Goal: Task Accomplishment & Management: Use online tool/utility

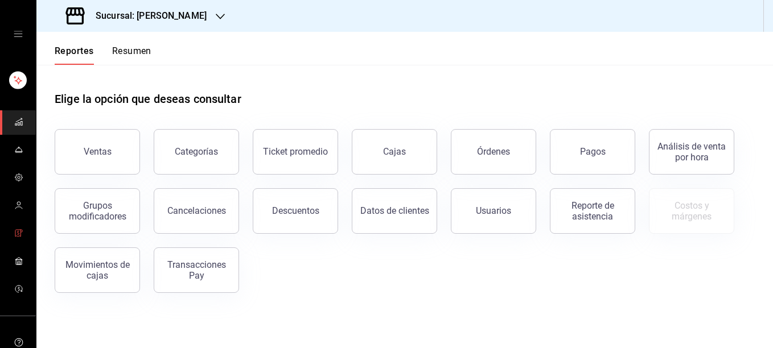
click at [20, 235] on icon "mailbox folders" at bounding box center [18, 233] width 9 height 9
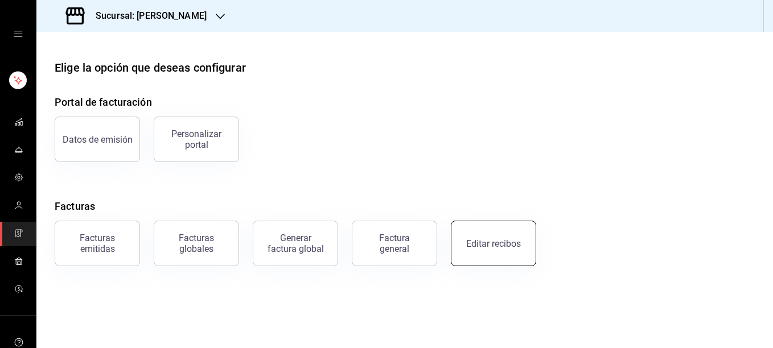
click at [484, 256] on button "Editar recibos" at bounding box center [493, 244] width 85 height 46
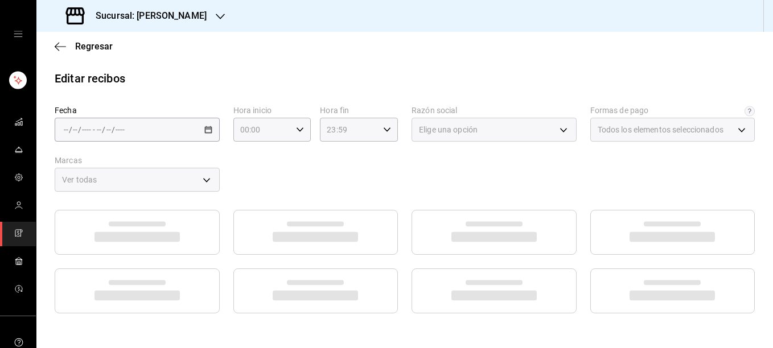
type input "5fd38a5b-7230-49e9-9c15-448a83f49355"
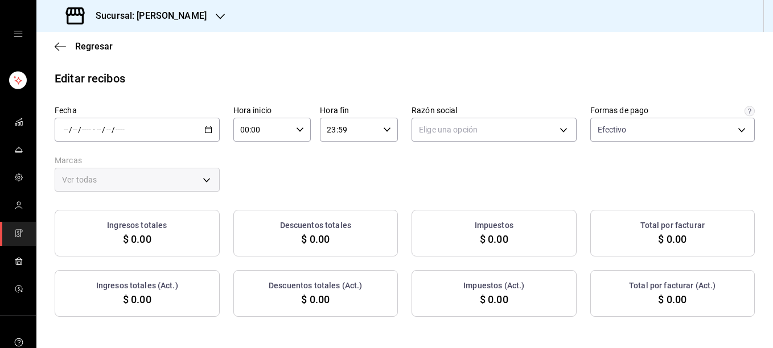
click at [200, 132] on div "/ / - / /" at bounding box center [137, 130] width 165 height 24
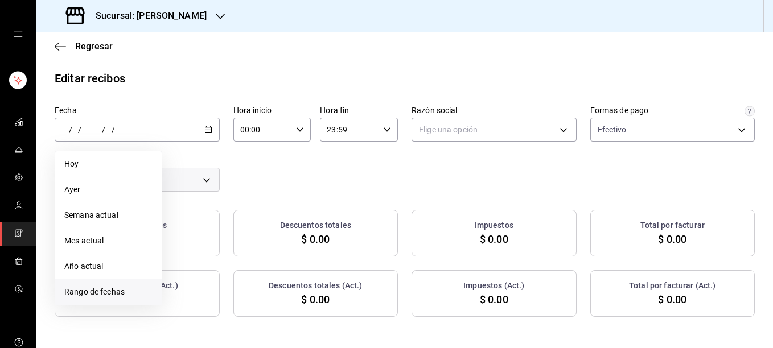
click at [100, 292] on span "Rango de fechas" at bounding box center [108, 292] width 88 height 12
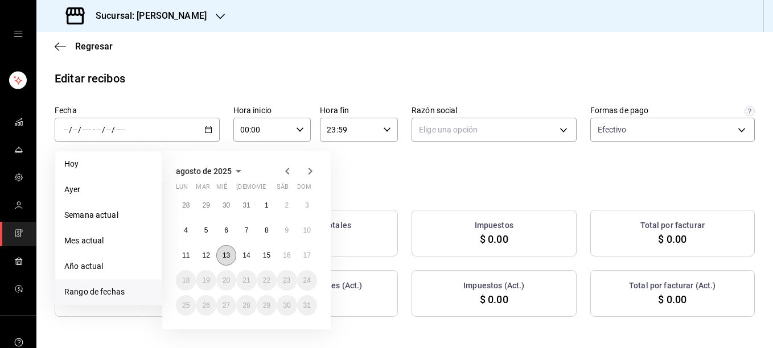
click at [221, 257] on button "13" at bounding box center [226, 255] width 20 height 20
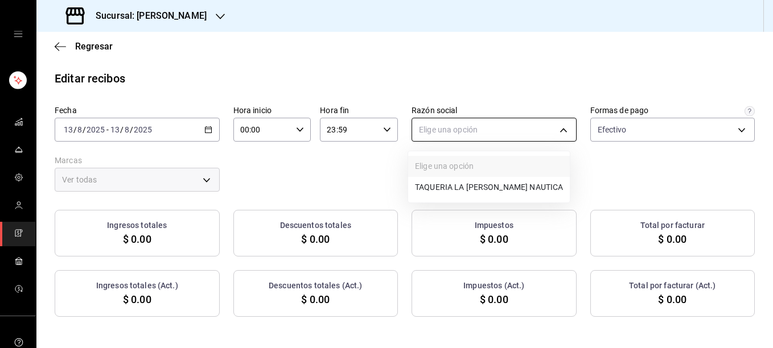
click at [501, 135] on body "Sucursal: [PERSON_NAME] Regresar Editar recibos Fecha [DATE] [DATE] - [DATE] [D…" at bounding box center [386, 174] width 773 height 348
click at [467, 188] on li "TAQUERIA LA [PERSON_NAME] NAUTICA" at bounding box center [489, 187] width 162 height 21
type input "8ae5469c-b252-42ce-8a14-eb66129f127f"
type input "e6600c40-0213-48d4-9f06-7294223b882d"
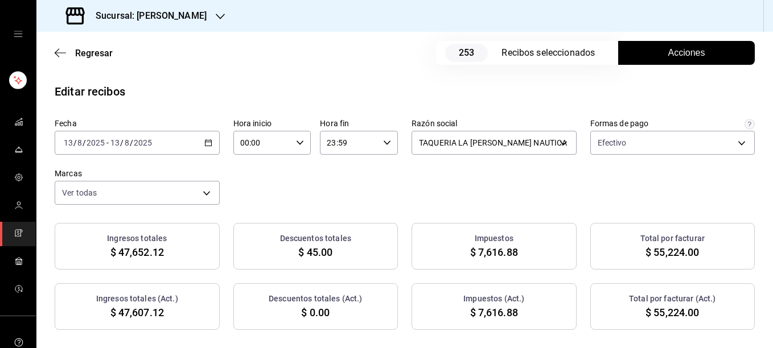
click at [710, 57] on button "Acciones" at bounding box center [686, 53] width 137 height 24
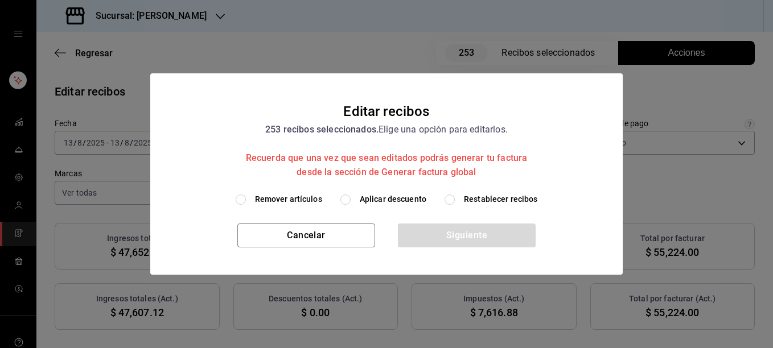
click at [314, 198] on span "Remover artículos" at bounding box center [288, 200] width 67 height 12
click at [246, 198] on input "Remover artículos" at bounding box center [241, 200] width 10 height 10
radio input "true"
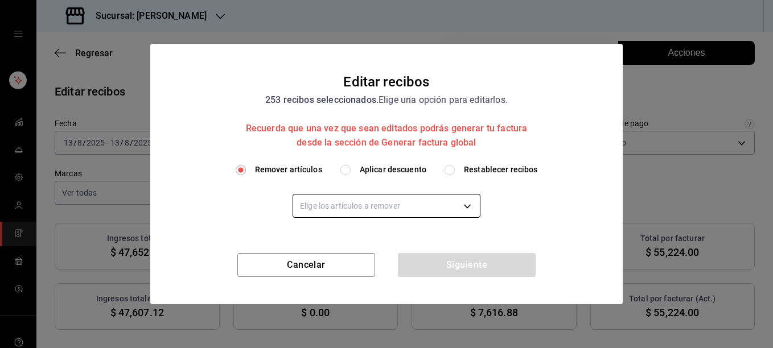
click at [336, 204] on body "Sucursal: [PERSON_NAME] Regresar 253 Recibos seleccionados Acciones Editar reci…" at bounding box center [386, 174] width 773 height 348
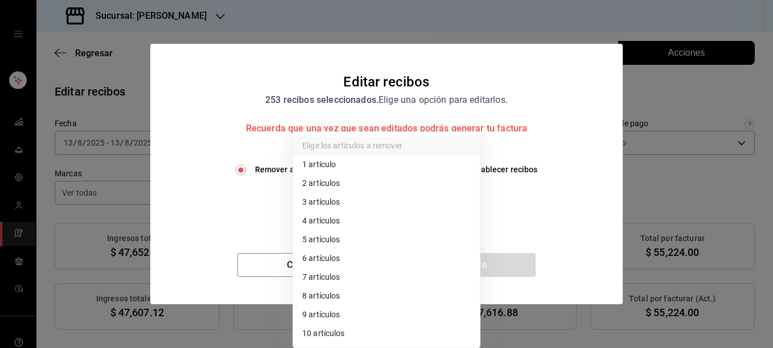
click at [319, 190] on li "2 artículos" at bounding box center [386, 183] width 187 height 19
type input "2"
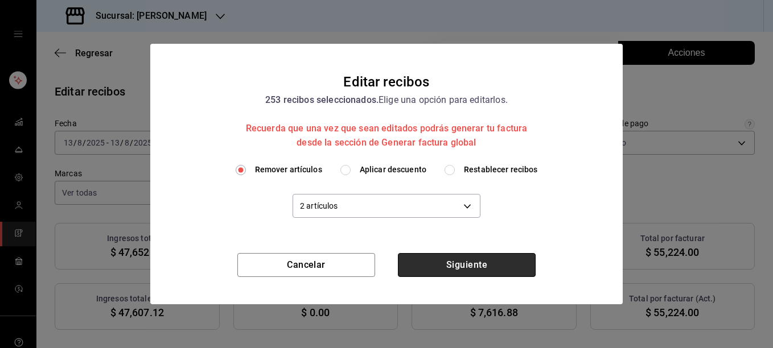
click at [472, 264] on button "Siguiente" at bounding box center [467, 265] width 138 height 24
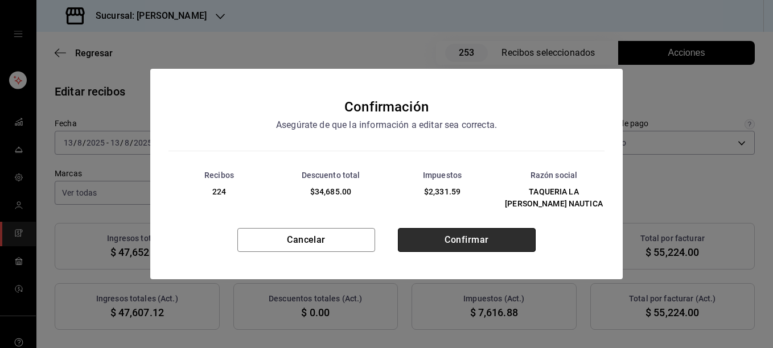
click at [466, 240] on button "Confirmar" at bounding box center [467, 240] width 138 height 24
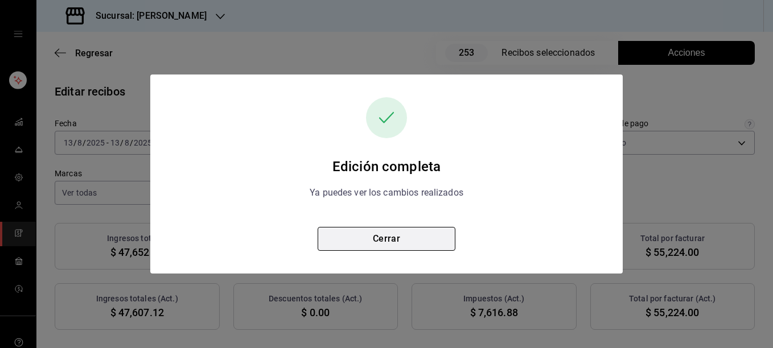
click at [379, 235] on button "Cerrar" at bounding box center [387, 239] width 138 height 24
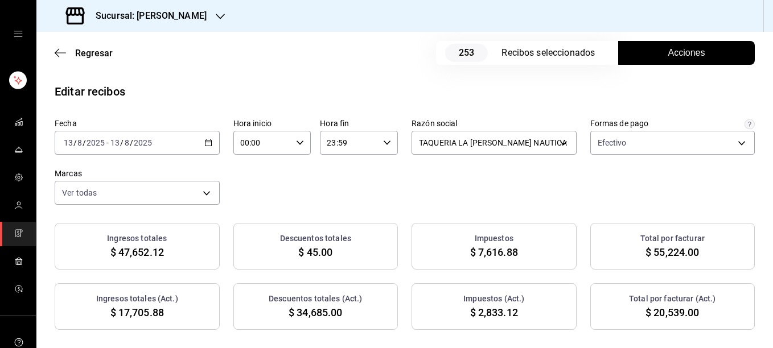
click at [672, 52] on span "Acciones" at bounding box center [686, 53] width 37 height 14
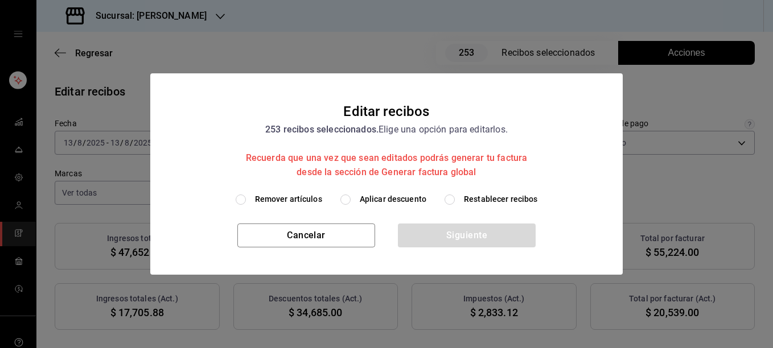
click at [474, 195] on span "Restablecer recibos" at bounding box center [501, 200] width 74 height 12
click at [455, 195] on input "Restablecer recibos" at bounding box center [450, 200] width 10 height 10
radio input "true"
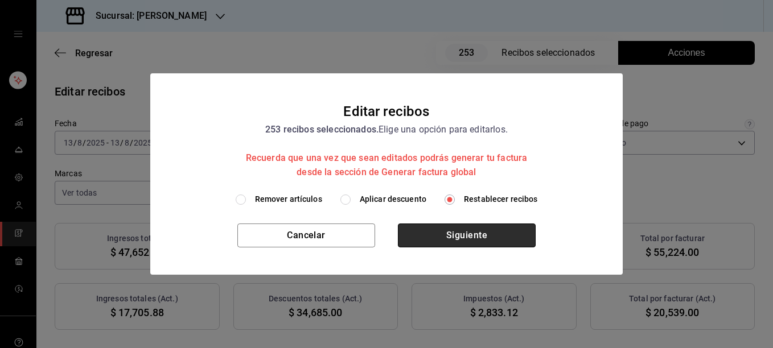
click at [453, 234] on button "Siguiente" at bounding box center [467, 236] width 138 height 24
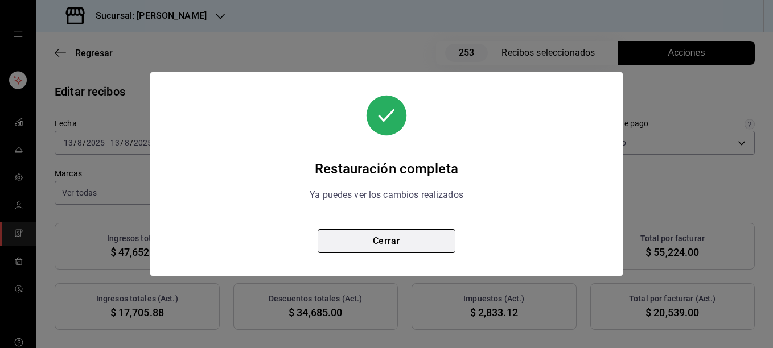
click at [393, 240] on button "Cerrar" at bounding box center [387, 241] width 138 height 24
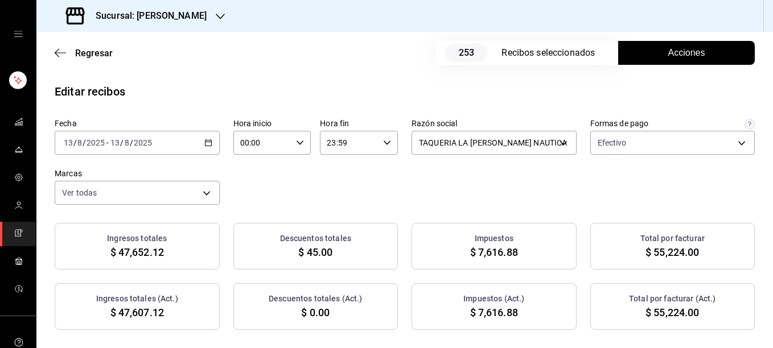
click at [668, 59] on span "Acciones" at bounding box center [686, 53] width 37 height 14
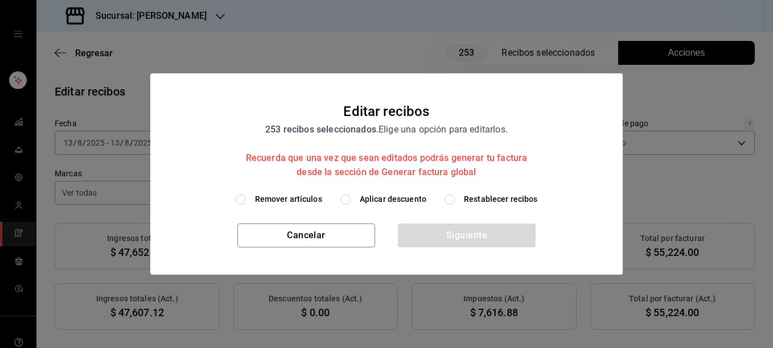
click at [298, 201] on span "Remover artículos" at bounding box center [288, 200] width 67 height 12
click at [246, 201] on input "Remover artículos" at bounding box center [241, 200] width 10 height 10
radio input "true"
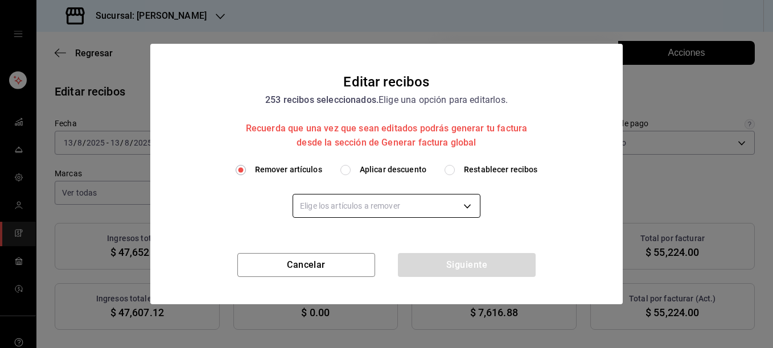
click at [324, 212] on body "Sucursal: [PERSON_NAME] Regresar 253 Recibos seleccionados Acciones Editar reci…" at bounding box center [386, 174] width 773 height 348
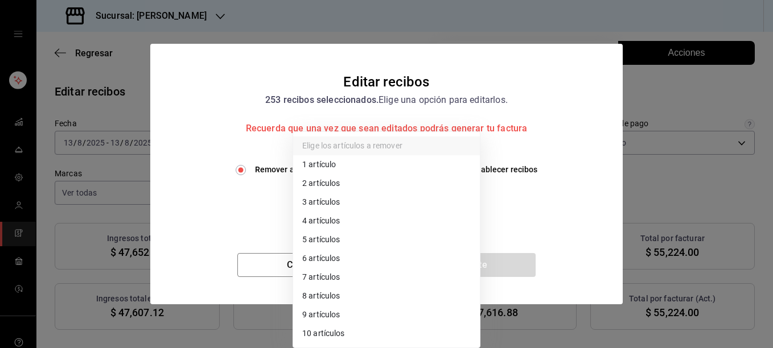
click at [319, 216] on li "4 artículos" at bounding box center [386, 221] width 187 height 19
type input "4"
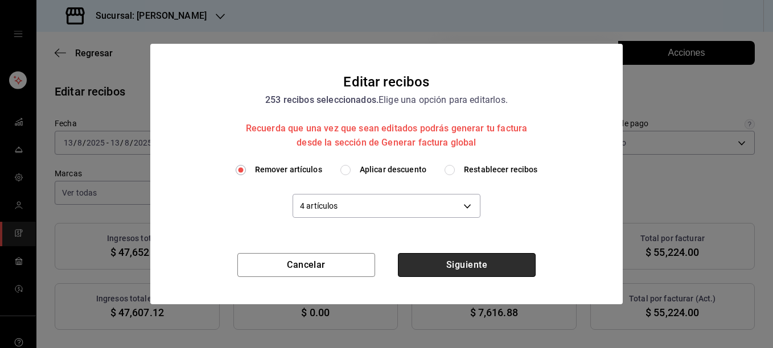
click at [431, 266] on button "Siguiente" at bounding box center [467, 265] width 138 height 24
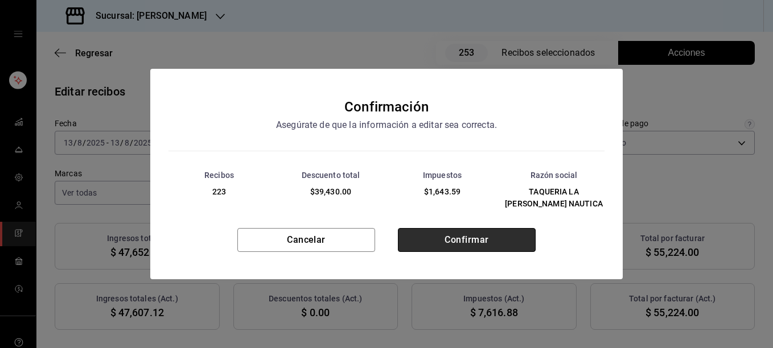
click at [470, 235] on button "Confirmar" at bounding box center [467, 240] width 138 height 24
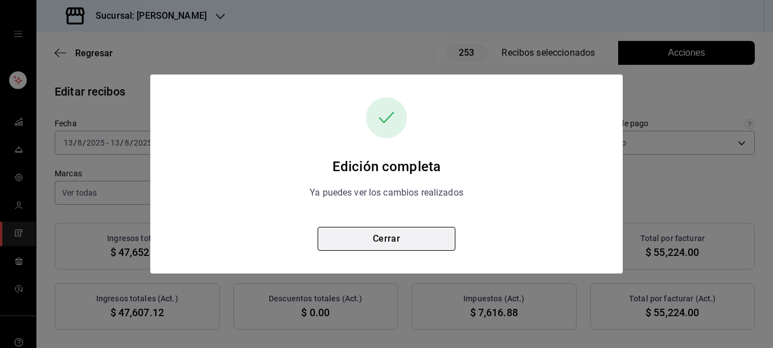
click at [394, 245] on button "Cerrar" at bounding box center [387, 239] width 138 height 24
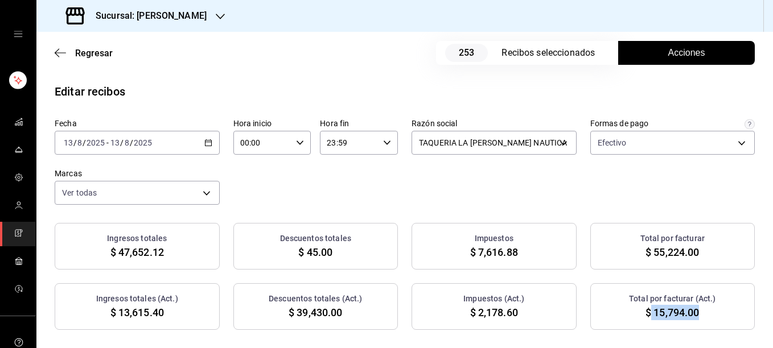
drag, startPoint x: 644, startPoint y: 307, endPoint x: 693, endPoint y: 312, distance: 48.6
click at [693, 312] on div "Total por facturar (Act.) $ 15,794.00" at bounding box center [672, 306] width 165 height 47
copy span "15,794.00"
click at [196, 149] on div "[DATE] [DATE] - [DATE] [DATE]" at bounding box center [137, 143] width 165 height 24
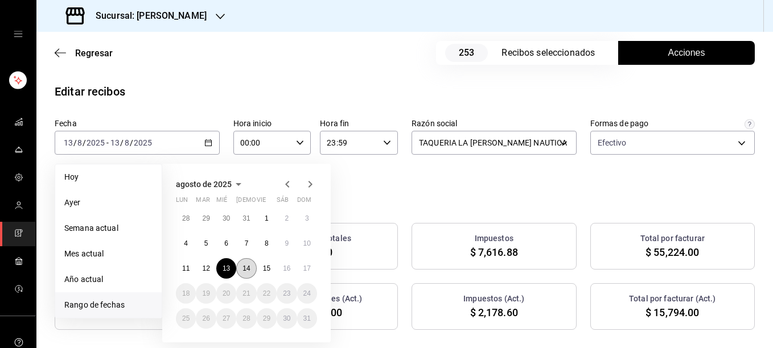
click at [246, 274] on button "14" at bounding box center [246, 268] width 20 height 20
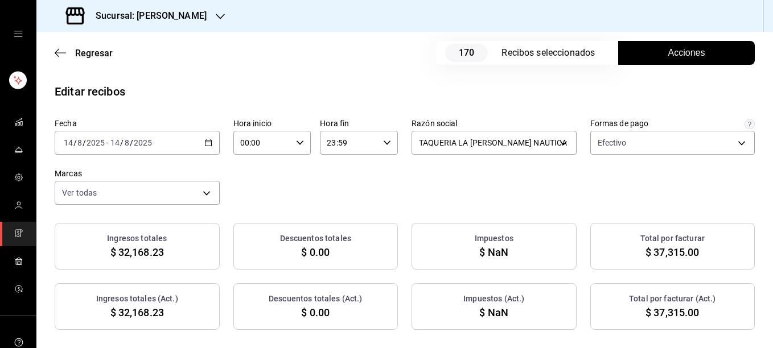
click at [463, 63] on div "Regresar 170 Recibos seleccionados Acciones" at bounding box center [404, 53] width 737 height 42
checkbox input "true"
click at [685, 55] on span "Acciones" at bounding box center [686, 53] width 37 height 14
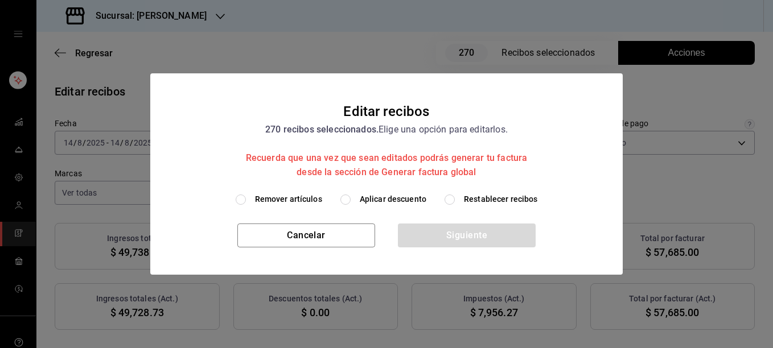
click at [325, 203] on div "Remover artículos Aplicar descuento Restablecer recibos" at bounding box center [386, 200] width 445 height 12
click at [314, 199] on span "Remover artículos" at bounding box center [288, 200] width 67 height 12
click at [246, 199] on input "Remover artículos" at bounding box center [241, 200] width 10 height 10
radio input "true"
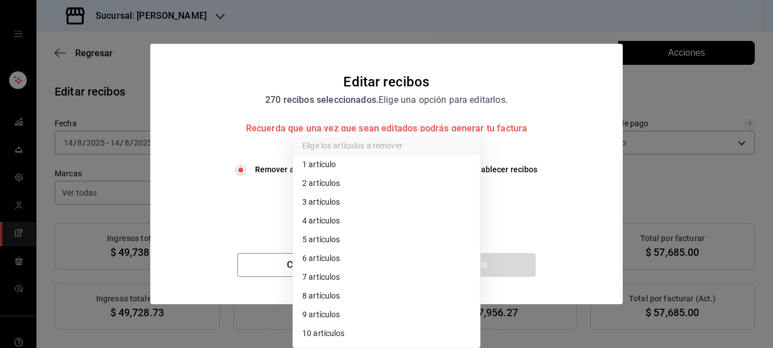
click at [342, 203] on body "Sucursal: [PERSON_NAME] Regresar 270 Recibos seleccionados Acciones Editar reci…" at bounding box center [386, 174] width 773 height 348
click at [342, 203] on li "3 artículos" at bounding box center [386, 202] width 187 height 19
type input "3"
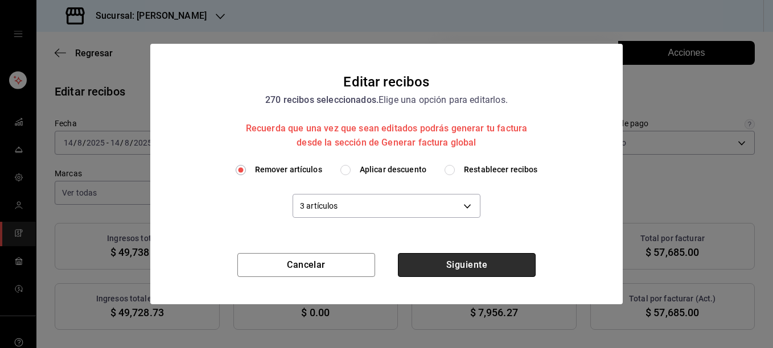
click at [447, 270] on button "Siguiente" at bounding box center [467, 265] width 138 height 24
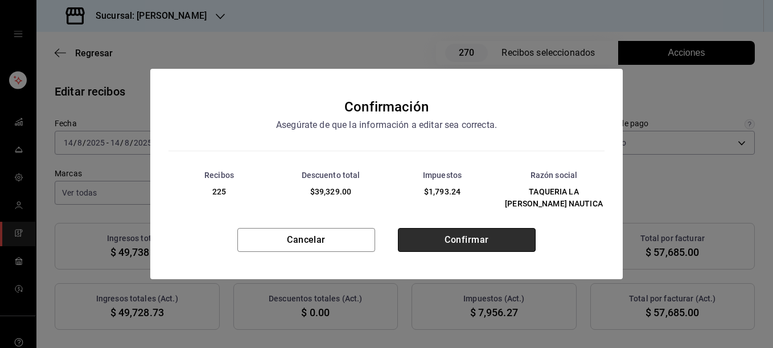
click at [455, 238] on button "Confirmar" at bounding box center [467, 240] width 138 height 24
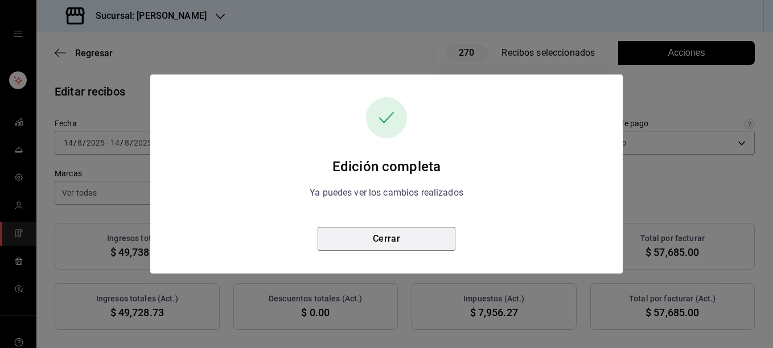
click at [397, 246] on button "Cerrar" at bounding box center [387, 239] width 138 height 24
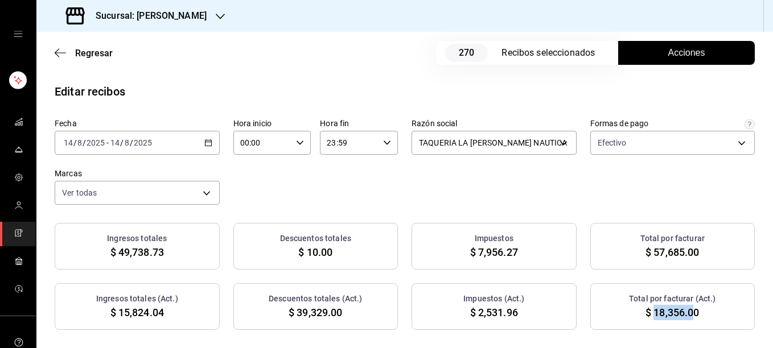
drag, startPoint x: 647, startPoint y: 313, endPoint x: 689, endPoint y: 312, distance: 42.1
click at [689, 312] on span "$ 18,356.00" at bounding box center [672, 312] width 54 height 15
copy span "18,356.0"
click at [209, 146] on icon "button" at bounding box center [208, 143] width 8 height 8
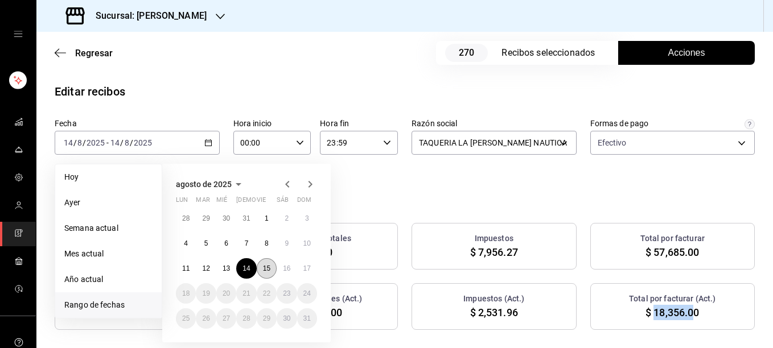
click at [270, 272] on abbr "15" at bounding box center [266, 269] width 7 height 8
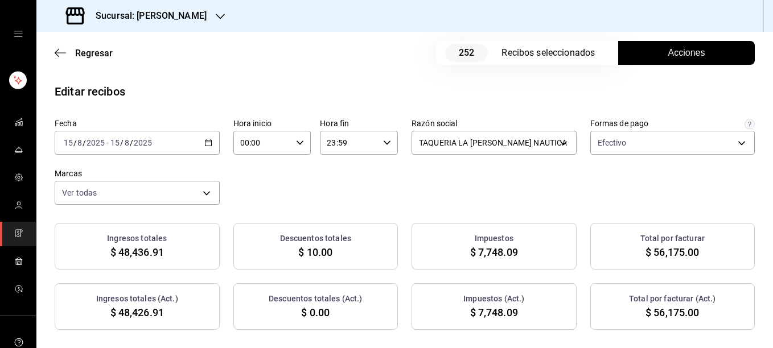
click at [677, 54] on span "Acciones" at bounding box center [686, 53] width 37 height 14
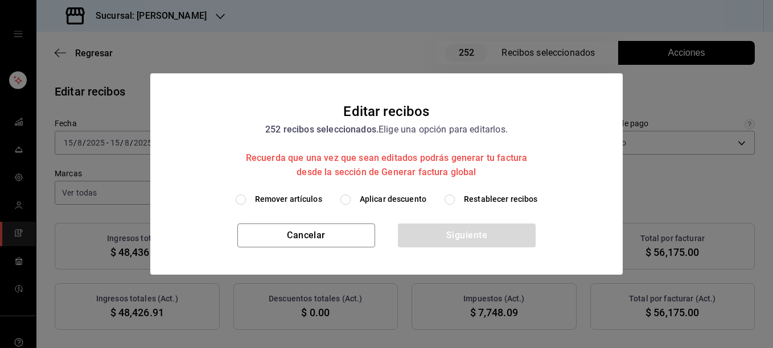
click at [315, 195] on span "Remover artículos" at bounding box center [288, 200] width 67 height 12
click at [246, 195] on input "Remover artículos" at bounding box center [241, 200] width 10 height 10
radio input "true"
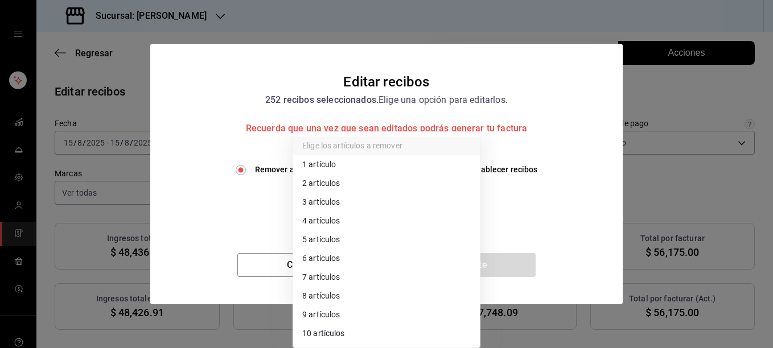
click at [377, 198] on body "Sucursal: [PERSON_NAME] Regresar 252 Recibos seleccionados Acciones Editar reci…" at bounding box center [386, 174] width 773 height 348
click at [336, 207] on li "3 artículos" at bounding box center [386, 202] width 187 height 19
type input "3"
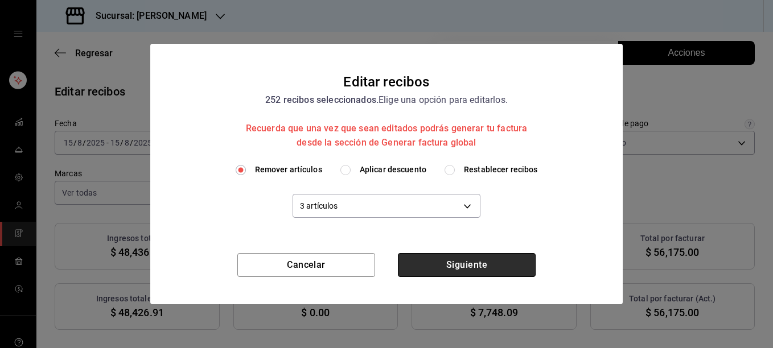
click at [446, 265] on button "Siguiente" at bounding box center [467, 265] width 138 height 24
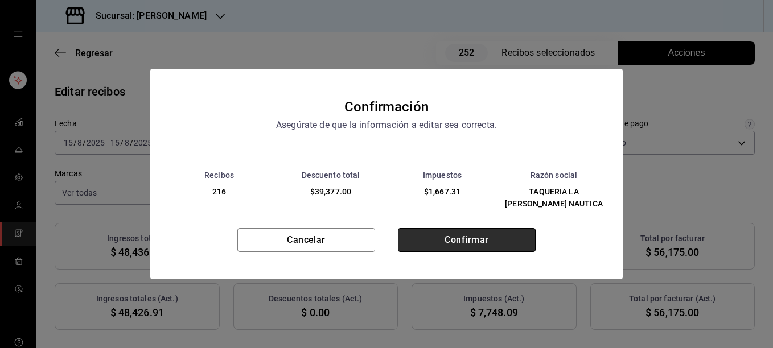
click at [466, 241] on button "Confirmar" at bounding box center [467, 240] width 138 height 24
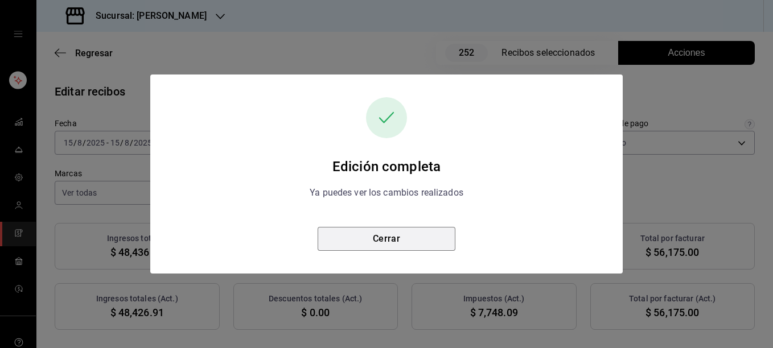
click at [397, 242] on button "Cerrar" at bounding box center [387, 239] width 138 height 24
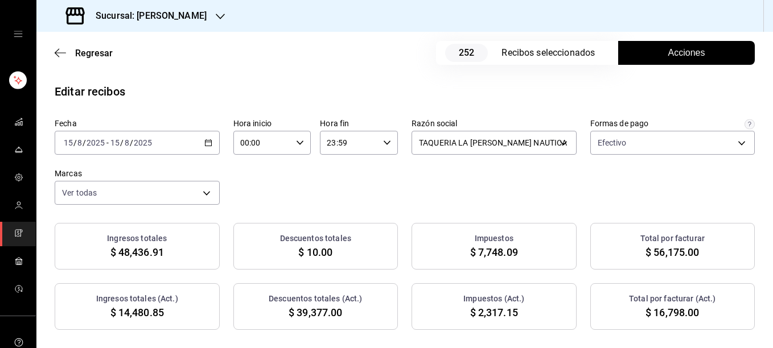
click at [681, 55] on span "Acciones" at bounding box center [686, 53] width 37 height 14
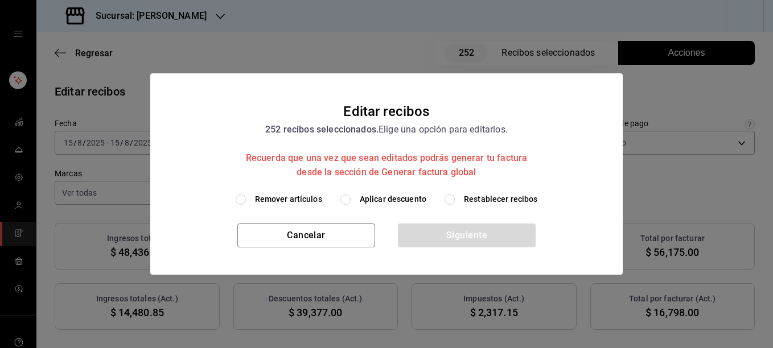
click at [503, 199] on span "Restablecer recibos" at bounding box center [501, 200] width 74 height 12
click at [455, 199] on input "Restablecer recibos" at bounding box center [450, 200] width 10 height 10
radio input "true"
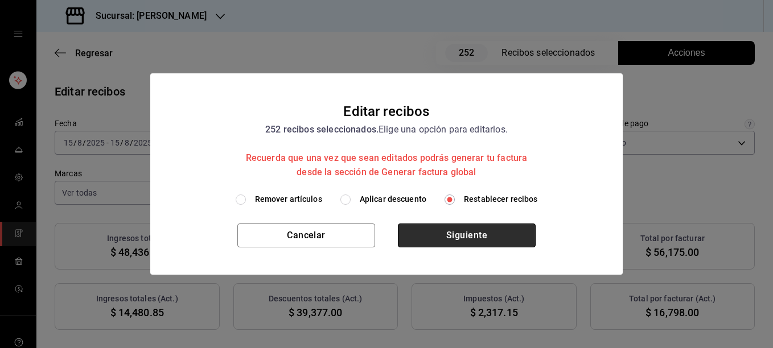
click at [476, 227] on button "Siguiente" at bounding box center [467, 236] width 138 height 24
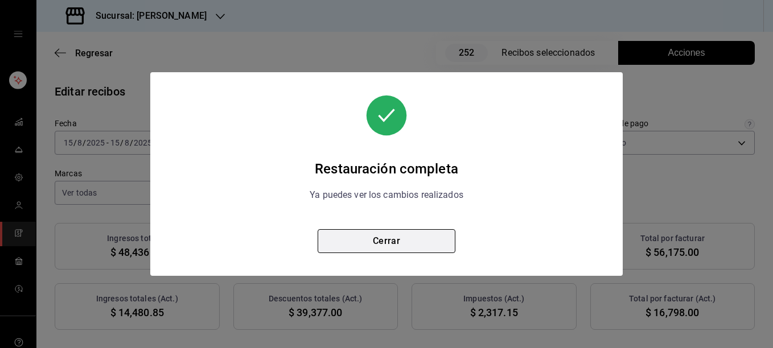
click at [388, 240] on button "Cerrar" at bounding box center [387, 241] width 138 height 24
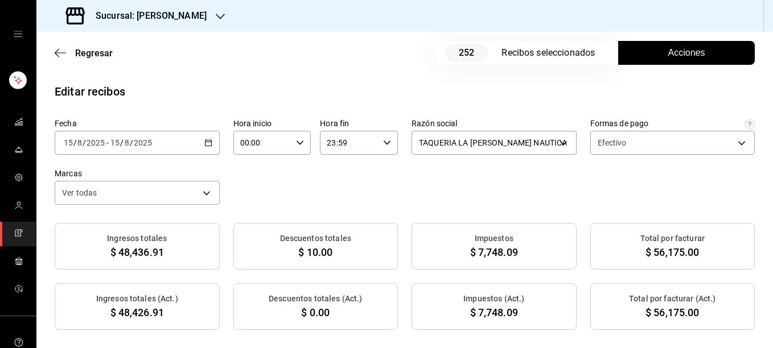
click at [668, 54] on span "Acciones" at bounding box center [686, 53] width 37 height 14
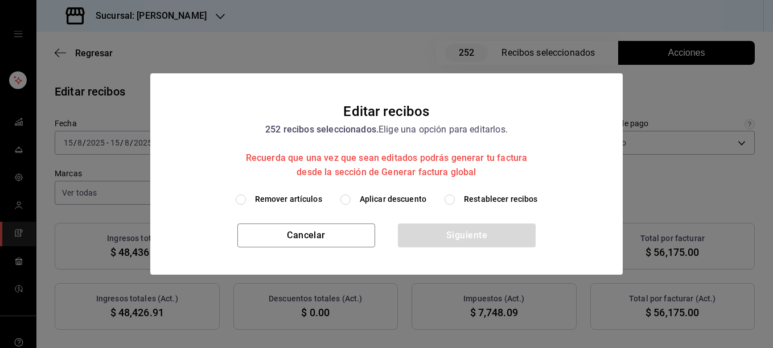
click at [310, 196] on span "Remover artículos" at bounding box center [288, 200] width 67 height 12
click at [246, 196] on input "Remover artículos" at bounding box center [241, 200] width 10 height 10
radio input "true"
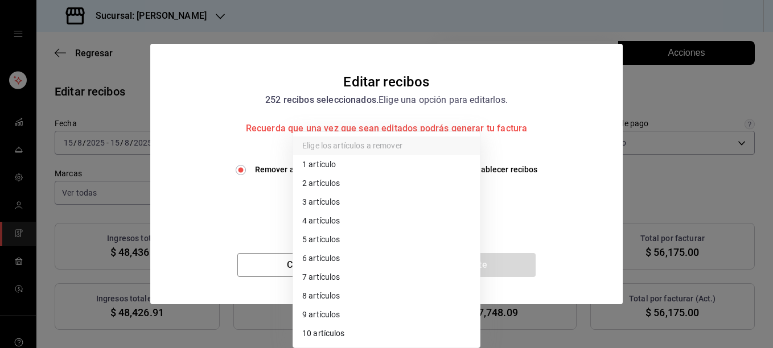
click at [326, 205] on body "Sucursal: [PERSON_NAME] Regresar 252 Recibos seleccionados Acciones Editar reci…" at bounding box center [386, 174] width 773 height 348
click at [322, 184] on li "2 artículos" at bounding box center [386, 183] width 187 height 19
type input "2"
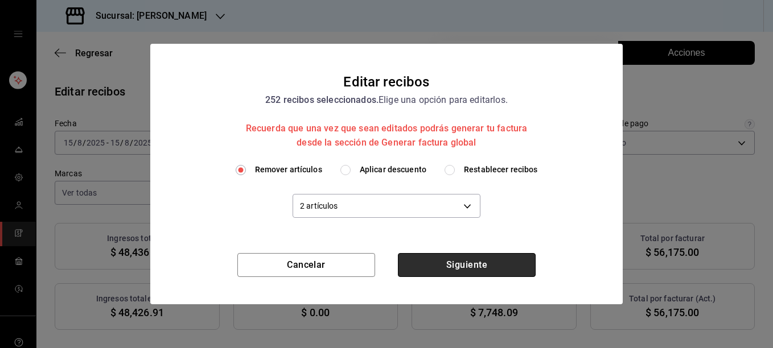
click at [484, 263] on button "Siguiente" at bounding box center [467, 265] width 138 height 24
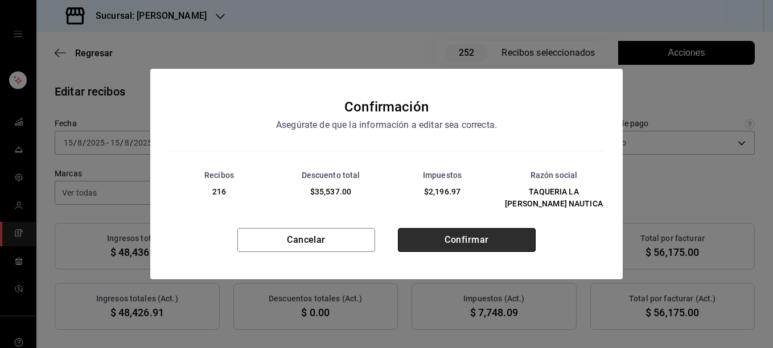
click at [460, 236] on button "Confirmar" at bounding box center [467, 240] width 138 height 24
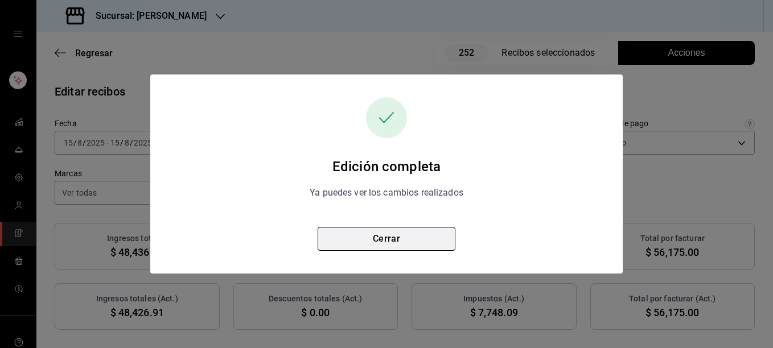
click at [405, 245] on button "Cerrar" at bounding box center [387, 239] width 138 height 24
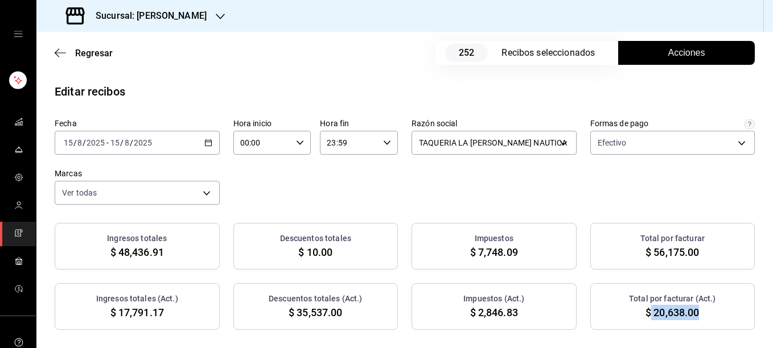
drag, startPoint x: 644, startPoint y: 311, endPoint x: 697, endPoint y: 314, distance: 53.6
click at [697, 314] on div "Total por facturar (Act.) $ 20,638.00" at bounding box center [672, 306] width 165 height 47
copy span "20,638.00"
click at [204, 141] on icon "button" at bounding box center [208, 143] width 8 height 8
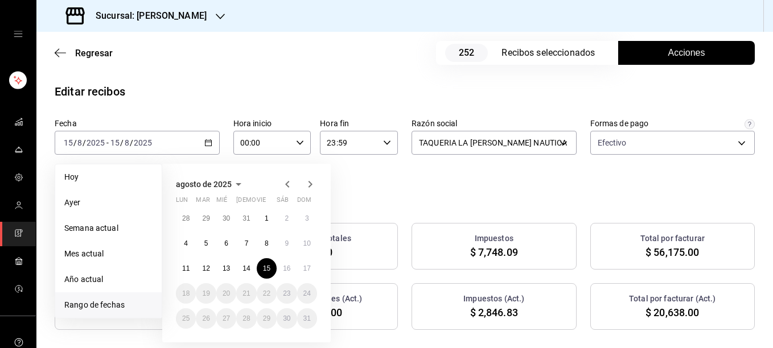
click at [558, 87] on div "Editar recibos" at bounding box center [404, 91] width 737 height 17
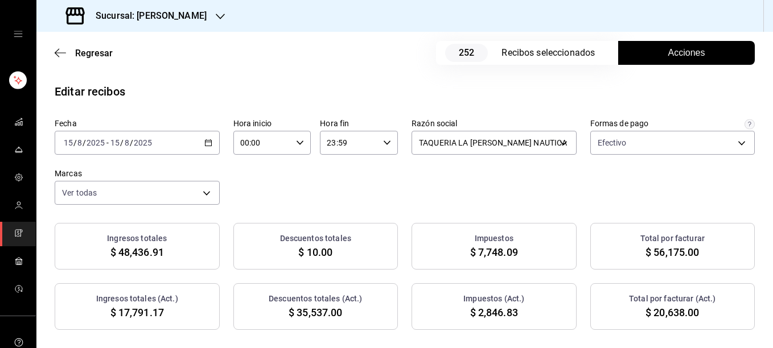
click at [668, 52] on span "Acciones" at bounding box center [686, 53] width 37 height 14
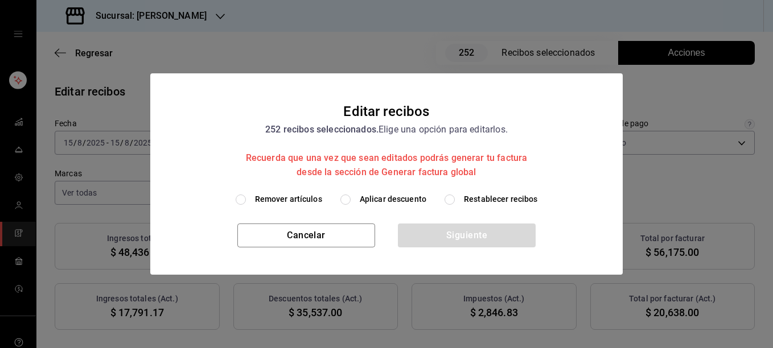
click at [487, 198] on span "Restablecer recibos" at bounding box center [501, 200] width 74 height 12
click at [455, 198] on input "Restablecer recibos" at bounding box center [450, 200] width 10 height 10
radio input "true"
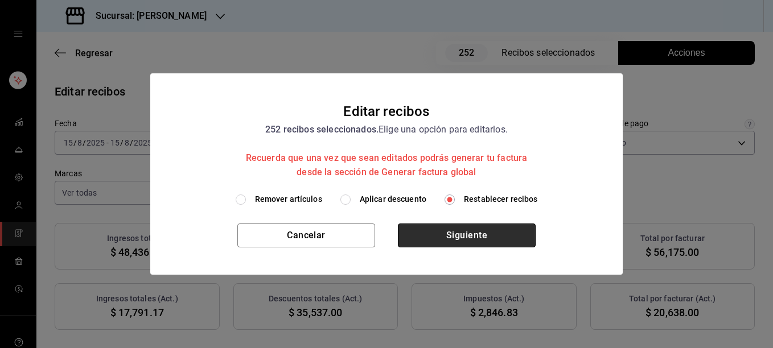
click at [426, 238] on button "Siguiente" at bounding box center [467, 236] width 138 height 24
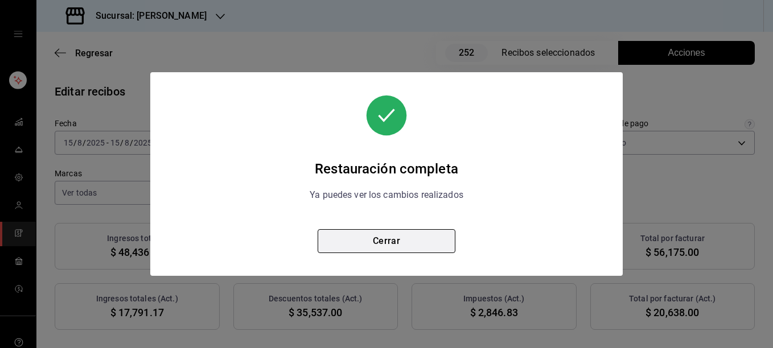
click at [390, 246] on button "Cerrar" at bounding box center [387, 241] width 138 height 24
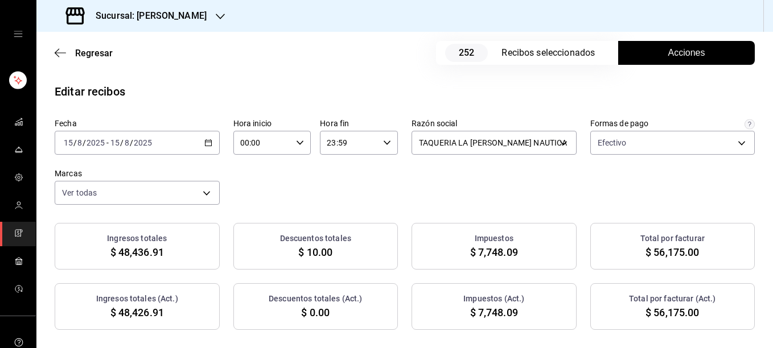
click at [204, 139] on icon "button" at bounding box center [208, 143] width 8 height 8
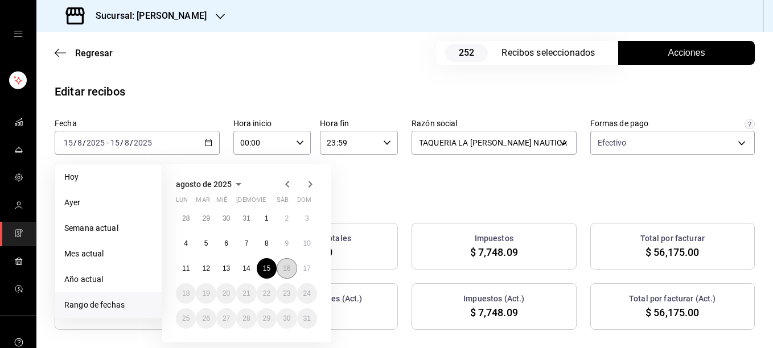
click at [286, 261] on button "16" at bounding box center [287, 268] width 20 height 20
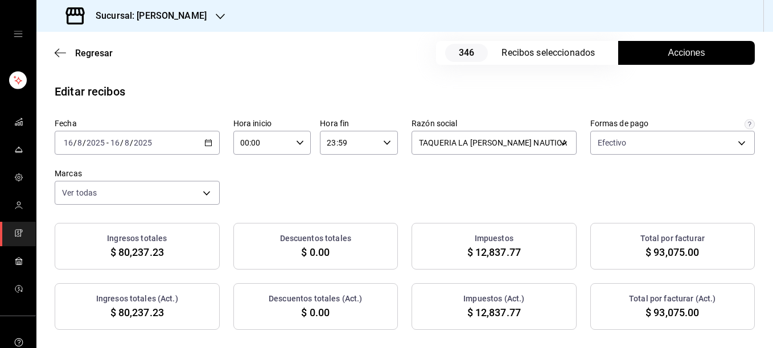
click at [668, 57] on span "Acciones" at bounding box center [686, 53] width 37 height 14
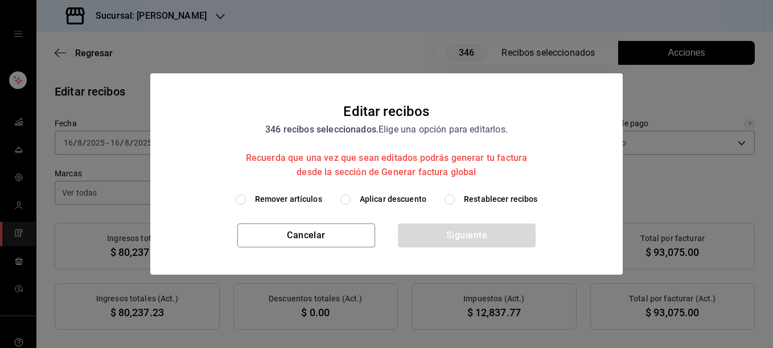
click at [309, 200] on span "Remover artículos" at bounding box center [288, 200] width 67 height 12
click at [246, 200] on input "Remover artículos" at bounding box center [241, 200] width 10 height 10
radio input "true"
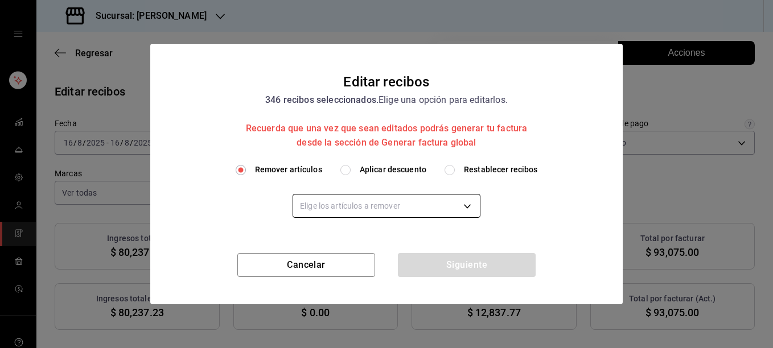
click at [334, 205] on body "Sucursal: [PERSON_NAME] Regresar 346 Recibos seleccionados Acciones Editar reci…" at bounding box center [386, 174] width 773 height 348
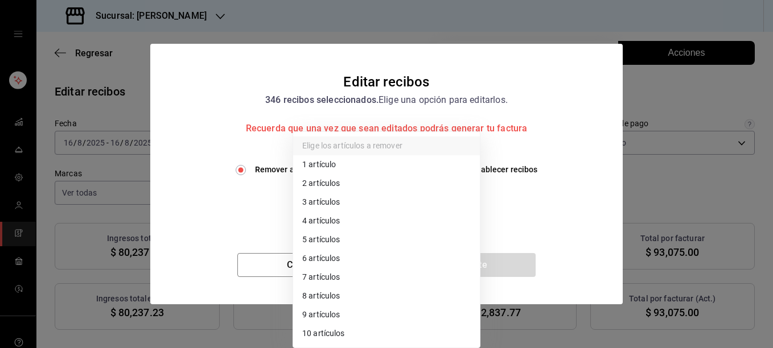
click at [335, 217] on li "4 artículos" at bounding box center [386, 221] width 187 height 19
type input "4"
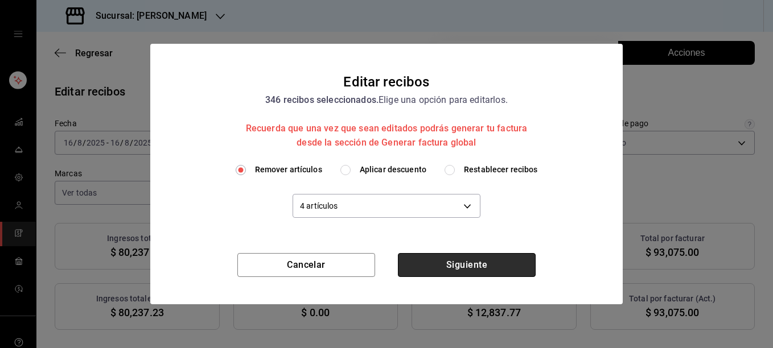
click at [473, 262] on button "Siguiente" at bounding box center [467, 265] width 138 height 24
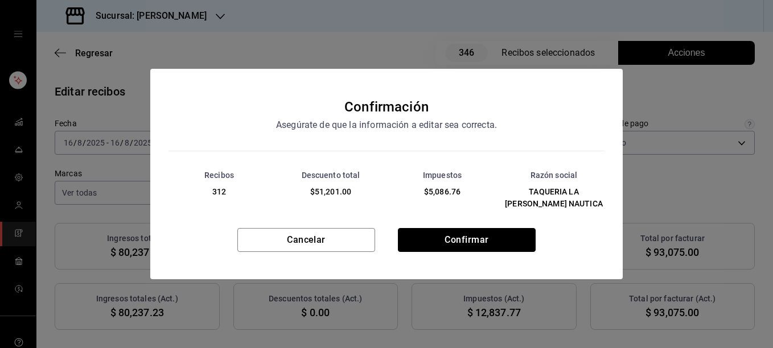
click at [468, 245] on button "Confirmar" at bounding box center [467, 240] width 138 height 24
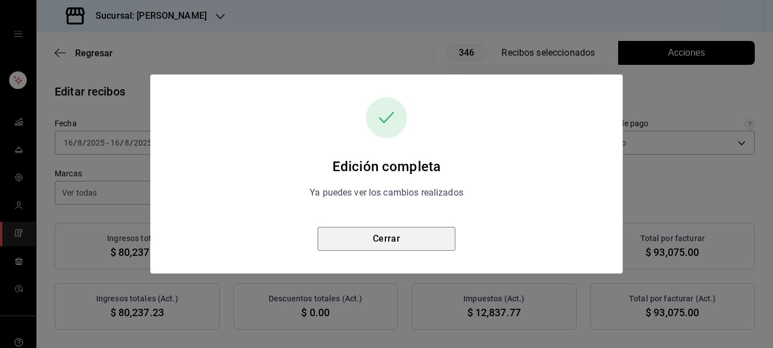
click at [387, 237] on button "Cerrar" at bounding box center [387, 239] width 138 height 24
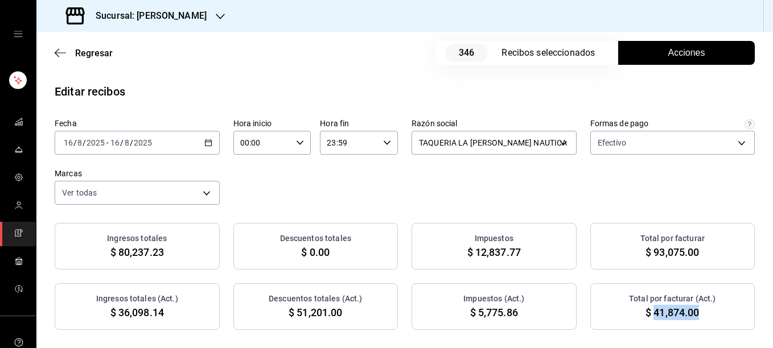
drag, startPoint x: 645, startPoint y: 310, endPoint x: 698, endPoint y: 315, distance: 53.7
click at [698, 315] on div "Total por facturar (Act.) $ 41,874.00" at bounding box center [672, 306] width 165 height 47
copy span "41,874.00"
click at [658, 57] on button "Acciones" at bounding box center [686, 53] width 137 height 24
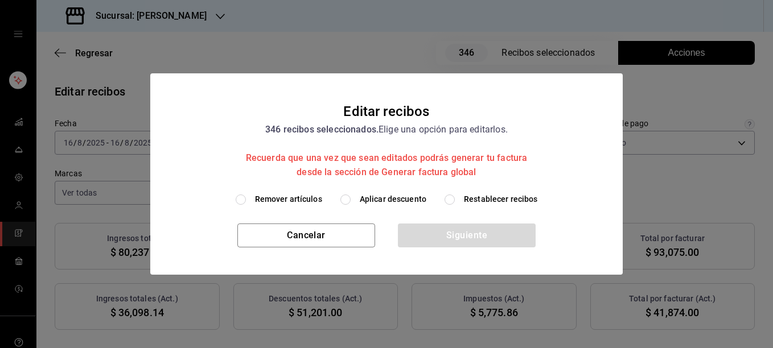
click at [491, 201] on span "Restablecer recibos" at bounding box center [501, 200] width 74 height 12
click at [455, 201] on input "Restablecer recibos" at bounding box center [450, 200] width 10 height 10
radio input "true"
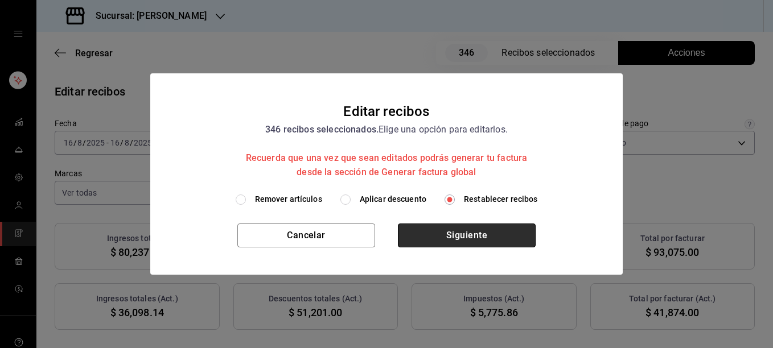
click at [455, 241] on button "Siguiente" at bounding box center [467, 236] width 138 height 24
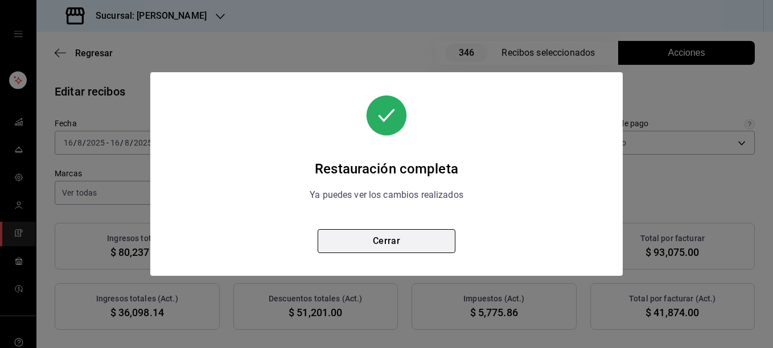
click at [367, 240] on button "Cerrar" at bounding box center [387, 241] width 138 height 24
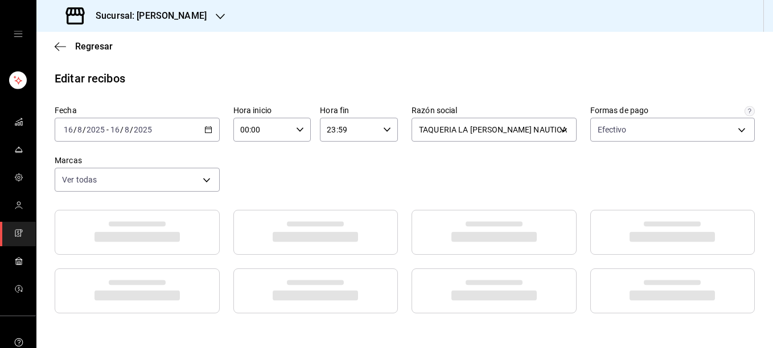
click at [207, 134] on div "[DATE] [DATE] - [DATE] [DATE]" at bounding box center [137, 130] width 165 height 24
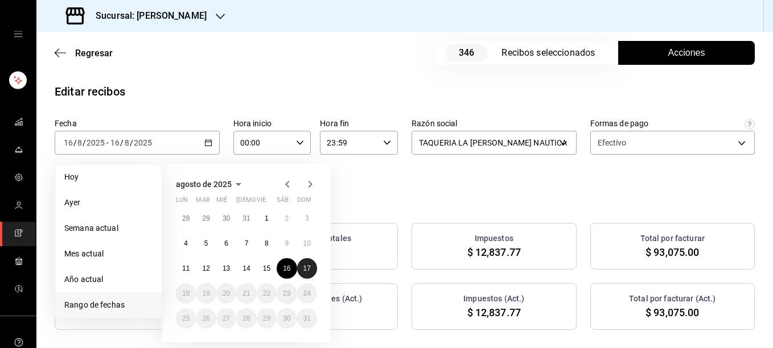
click at [307, 270] on abbr "17" at bounding box center [306, 269] width 7 height 8
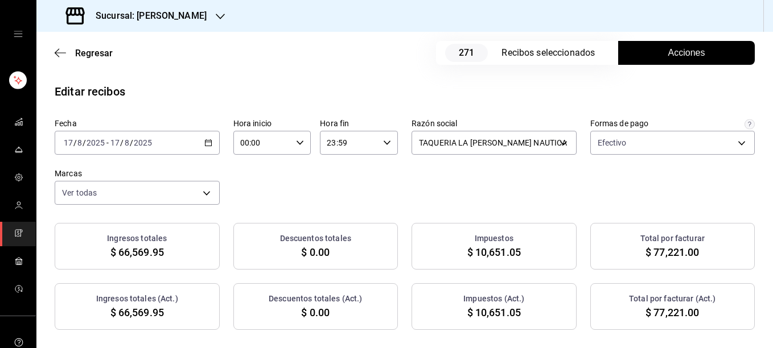
click at [693, 55] on span "Acciones" at bounding box center [686, 53] width 37 height 14
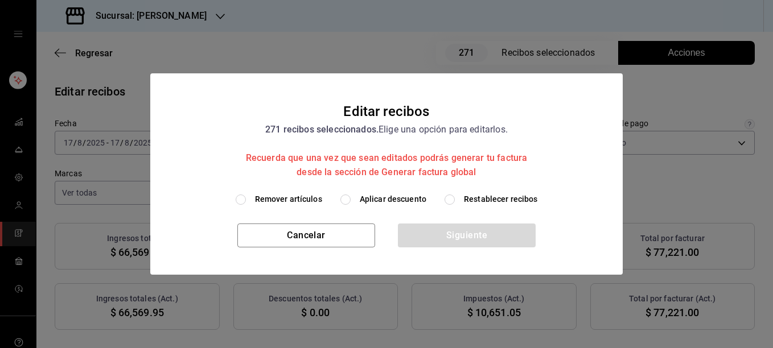
click at [311, 199] on span "Remover artículos" at bounding box center [288, 200] width 67 height 12
click at [246, 199] on input "Remover artículos" at bounding box center [241, 200] width 10 height 10
radio input "true"
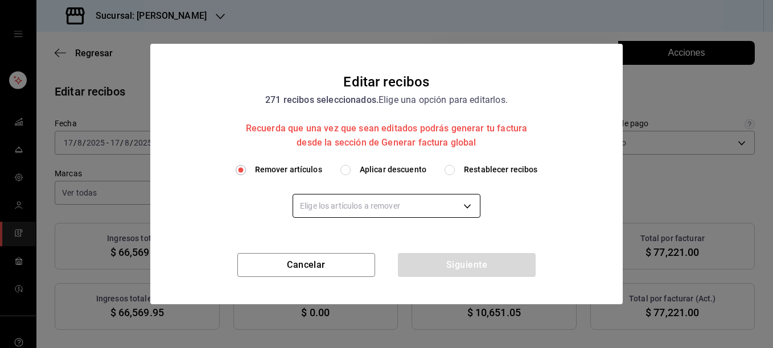
click at [340, 209] on body "Sucursal: [PERSON_NAME] Regresar 271 Recibos seleccionados Acciones Editar reci…" at bounding box center [386, 174] width 773 height 348
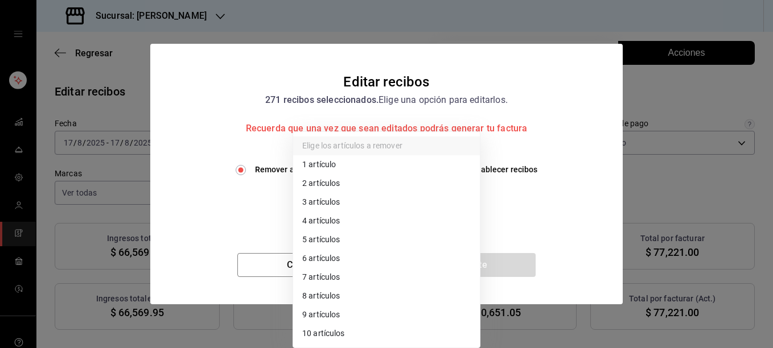
click at [320, 196] on li "3 artículos" at bounding box center [386, 202] width 187 height 19
type input "3"
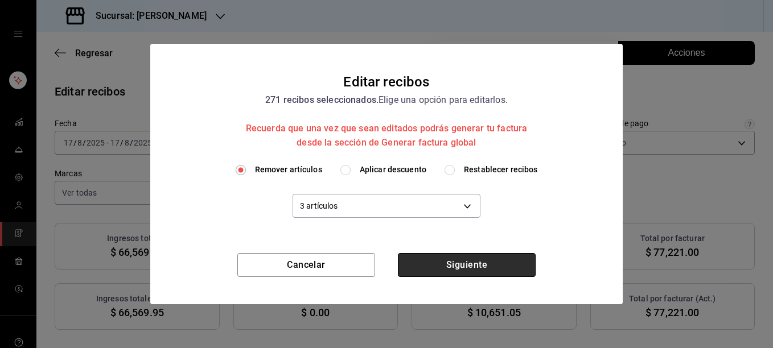
click at [463, 265] on button "Siguiente" at bounding box center [467, 265] width 138 height 24
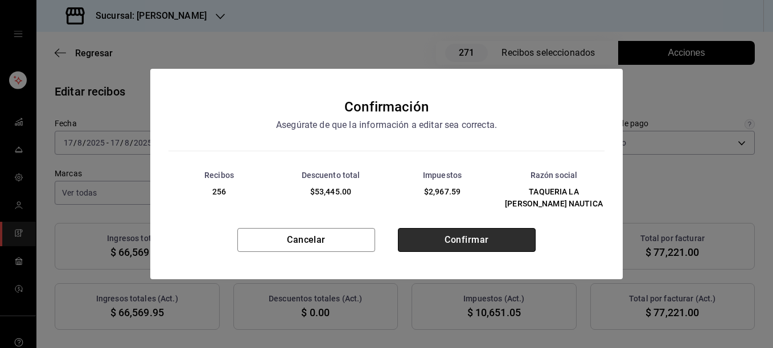
click at [459, 237] on button "Confirmar" at bounding box center [467, 240] width 138 height 24
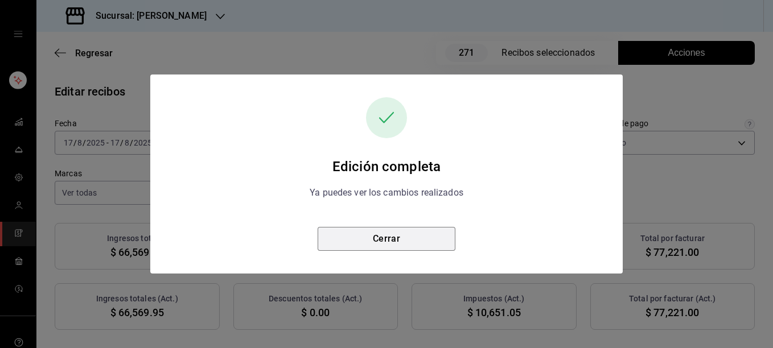
click at [401, 239] on button "Cerrar" at bounding box center [387, 239] width 138 height 24
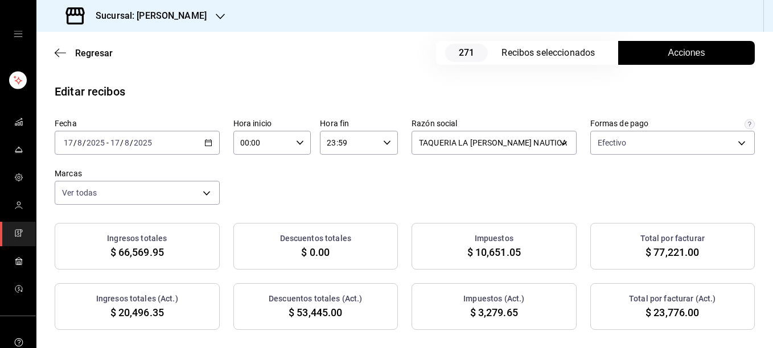
click at [678, 55] on span "Acciones" at bounding box center [686, 53] width 37 height 14
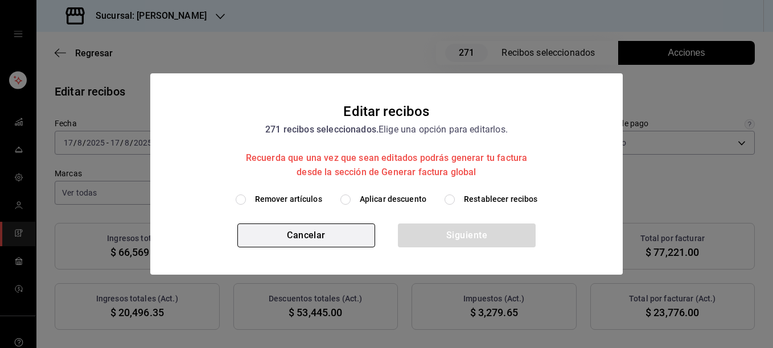
click at [338, 232] on button "Cancelar" at bounding box center [306, 236] width 138 height 24
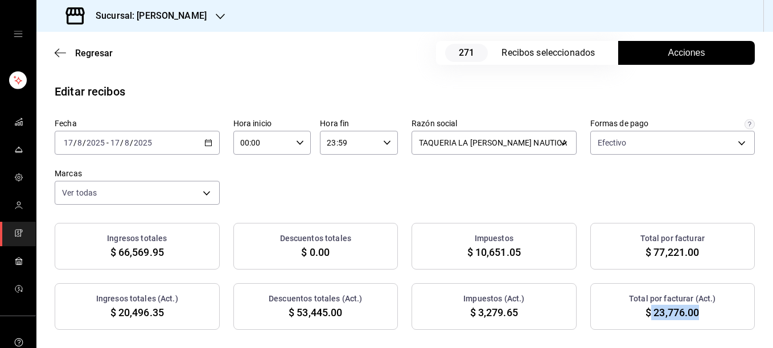
drag, startPoint x: 643, startPoint y: 309, endPoint x: 698, endPoint y: 317, distance: 55.2
click at [698, 317] on div "Total por facturar (Act.) $ 23,776.00" at bounding box center [672, 306] width 165 height 47
click at [678, 61] on button "Acciones" at bounding box center [686, 53] width 137 height 24
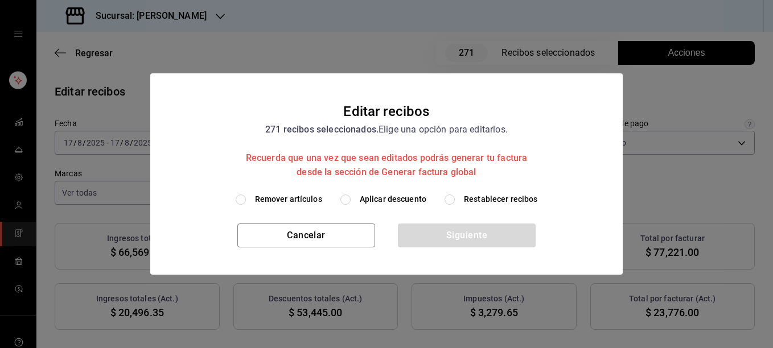
click at [488, 199] on span "Restablecer recibos" at bounding box center [501, 200] width 74 height 12
click at [455, 199] on input "Restablecer recibos" at bounding box center [450, 200] width 10 height 10
radio input "true"
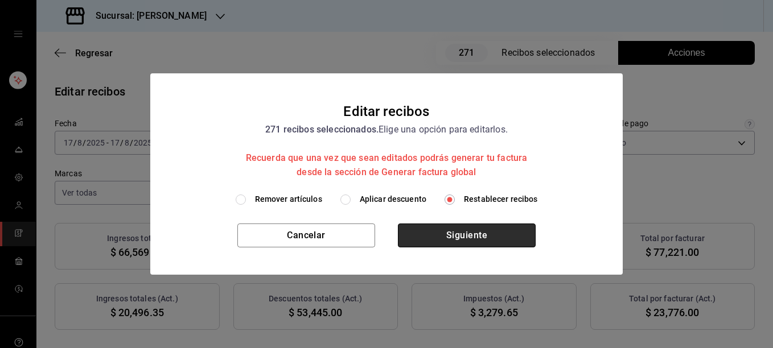
click at [453, 241] on button "Siguiente" at bounding box center [467, 236] width 138 height 24
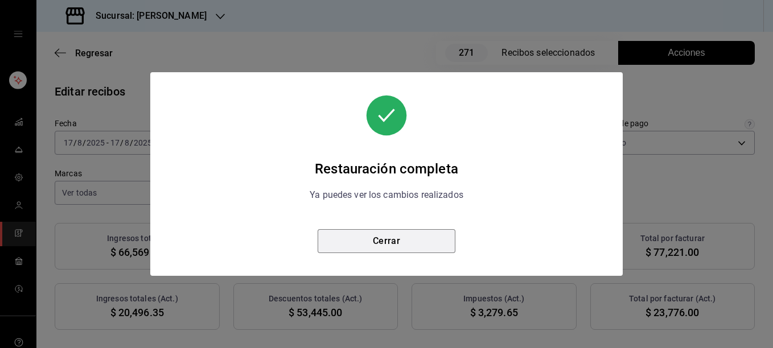
click at [371, 235] on button "Cerrar" at bounding box center [387, 241] width 138 height 24
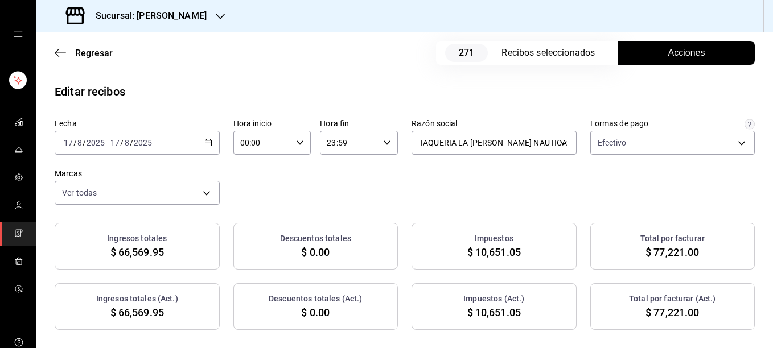
click at [689, 46] on span "Acciones" at bounding box center [686, 53] width 37 height 14
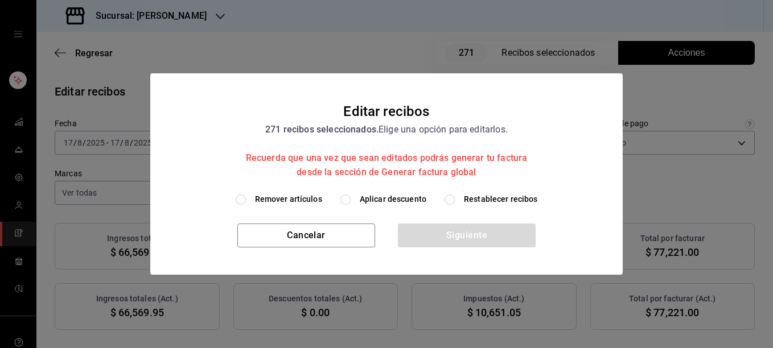
click at [295, 199] on span "Remover artículos" at bounding box center [288, 200] width 67 height 12
click at [246, 199] on input "Remover artículos" at bounding box center [241, 200] width 10 height 10
radio input "true"
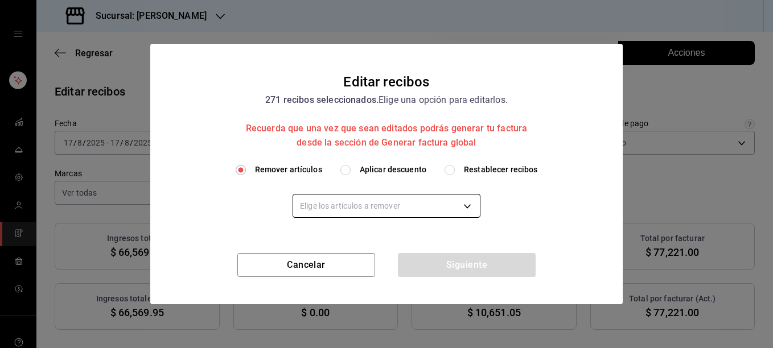
click at [344, 216] on body "Sucursal: [PERSON_NAME] Regresar 271 Recibos seleccionados Acciones Editar reci…" at bounding box center [386, 174] width 773 height 348
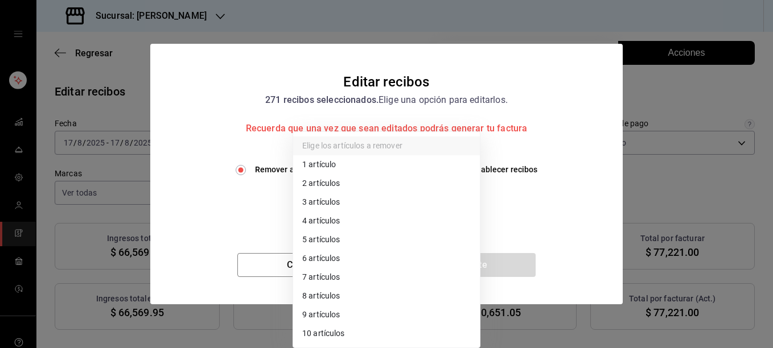
click at [337, 180] on li "2 artículos" at bounding box center [386, 183] width 187 height 19
type input "2"
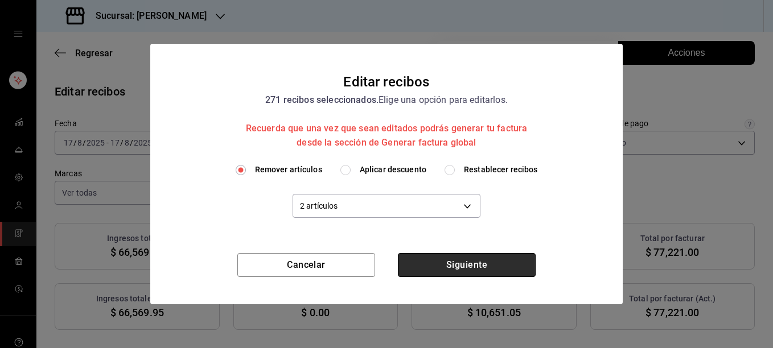
click at [464, 261] on button "Siguiente" at bounding box center [467, 265] width 138 height 24
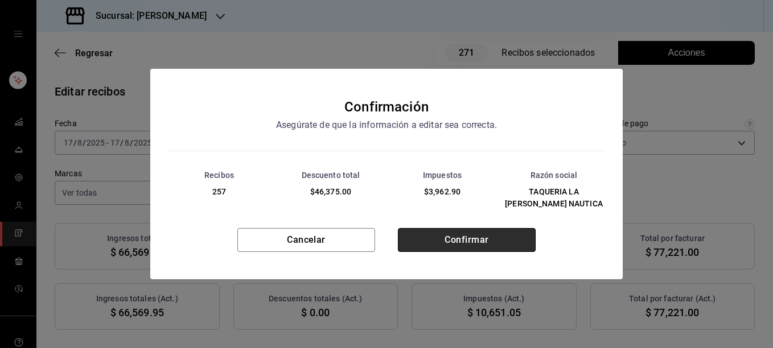
click at [470, 237] on button "Confirmar" at bounding box center [467, 240] width 138 height 24
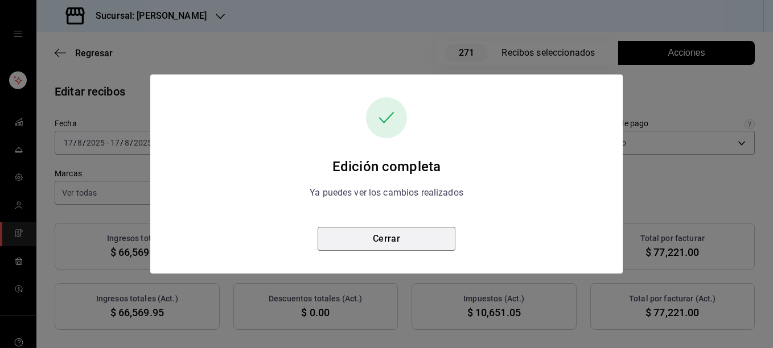
click at [393, 244] on button "Cerrar" at bounding box center [387, 239] width 138 height 24
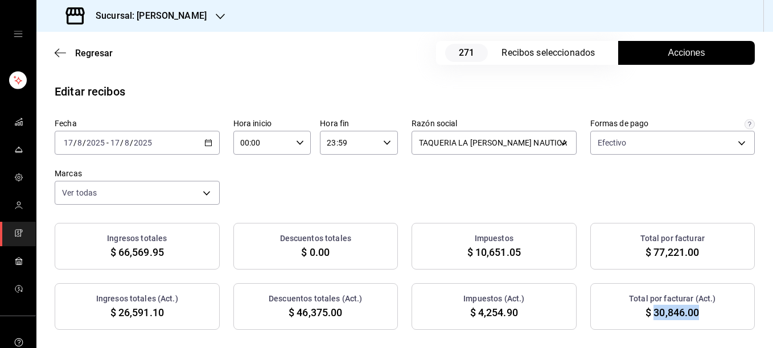
drag, startPoint x: 645, startPoint y: 309, endPoint x: 703, endPoint y: 322, distance: 58.8
click at [703, 322] on div "Total por facturar (Act.) $ 30,846.00" at bounding box center [672, 306] width 165 height 47
copy span "30,846.00"
click at [668, 59] on span "Acciones" at bounding box center [686, 53] width 37 height 14
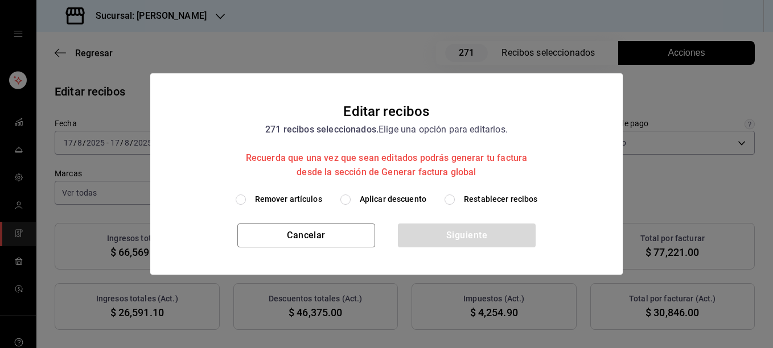
click at [482, 195] on span "Restablecer recibos" at bounding box center [501, 200] width 74 height 12
click at [455, 195] on input "Restablecer recibos" at bounding box center [450, 200] width 10 height 10
radio input "true"
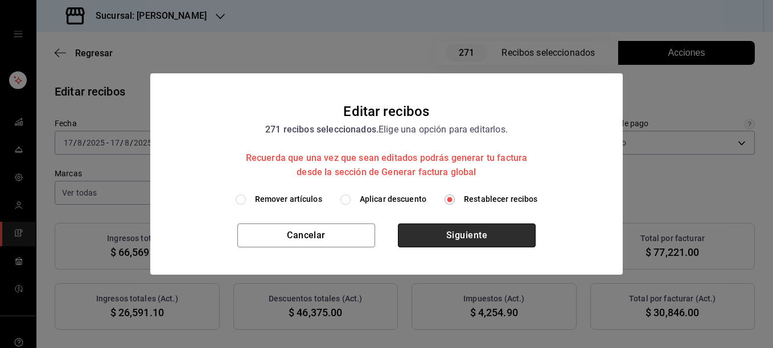
click at [467, 234] on button "Siguiente" at bounding box center [467, 236] width 138 height 24
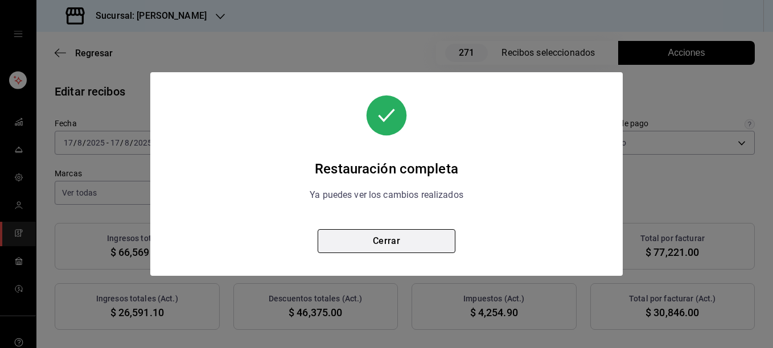
click at [394, 239] on button "Cerrar" at bounding box center [387, 241] width 138 height 24
